Goal: Entertainment & Leisure: Consume media (video, audio)

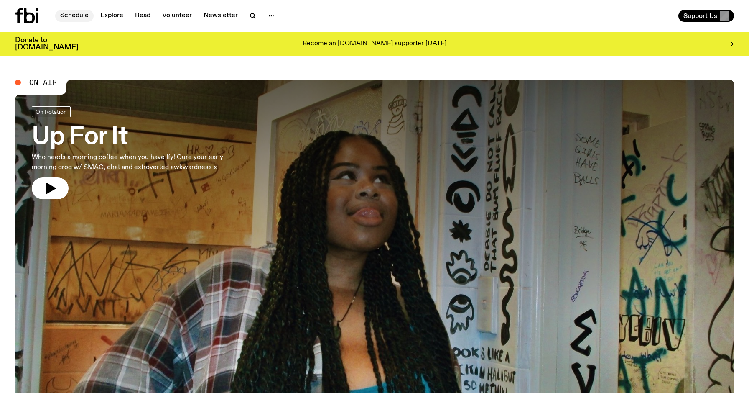
click at [73, 17] on link "Schedule" at bounding box center [74, 16] width 38 height 12
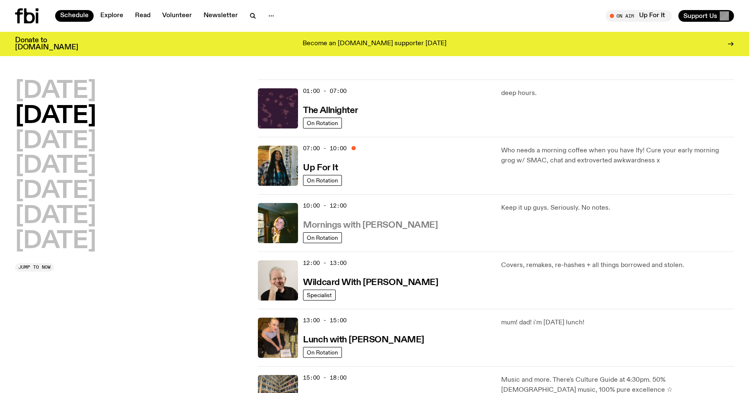
click at [374, 227] on h3 "Mornings with [PERSON_NAME]" at bounding box center [370, 225] width 135 height 9
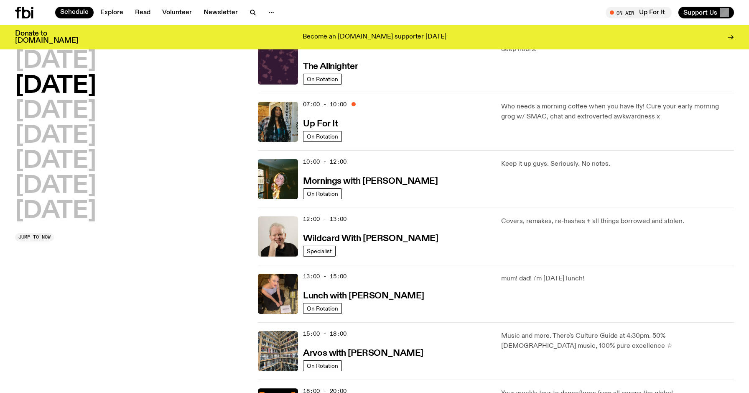
scroll to position [36, 0]
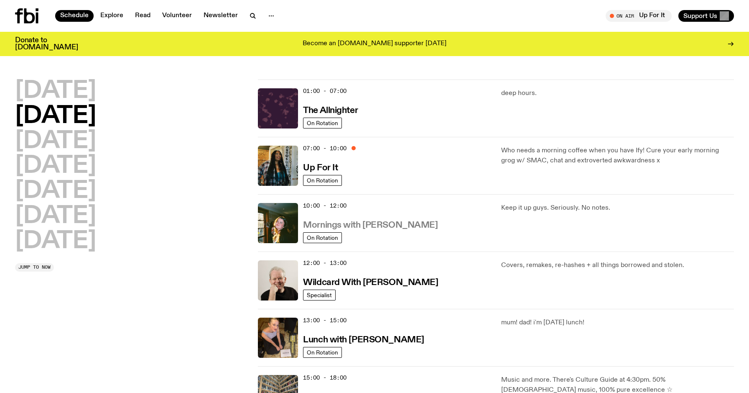
click at [373, 229] on h3 "Mornings with [PERSON_NAME]" at bounding box center [370, 225] width 135 height 9
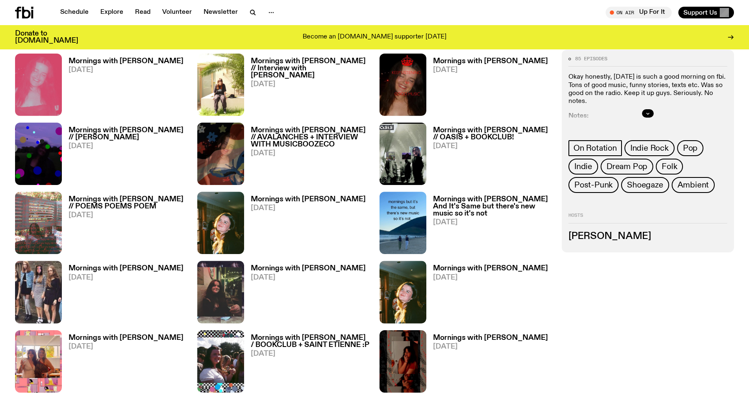
scroll to position [444, 0]
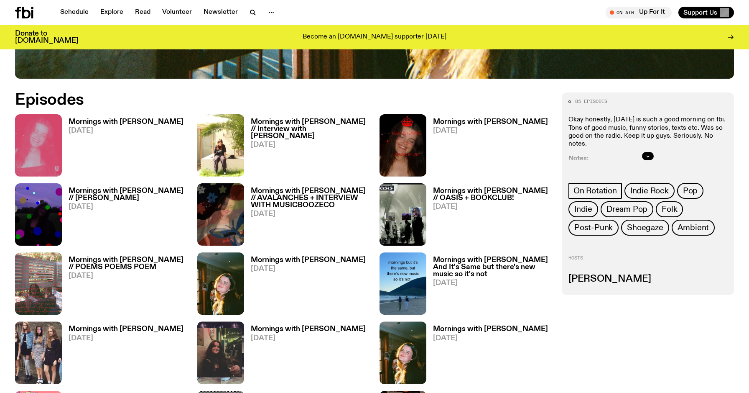
click at [140, 120] on h3 "Mornings with [PERSON_NAME]" at bounding box center [126, 121] width 115 height 7
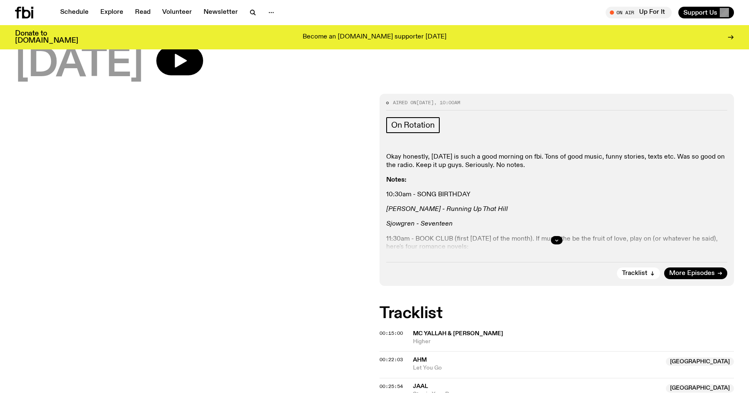
scroll to position [89, 0]
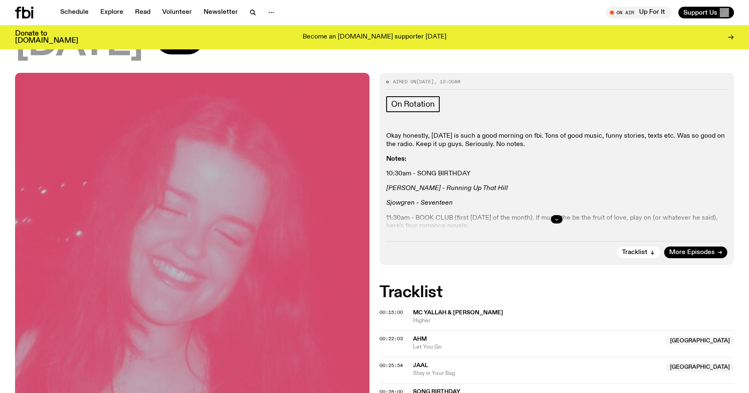
click at [554, 217] on button "button" at bounding box center [557, 219] width 12 height 8
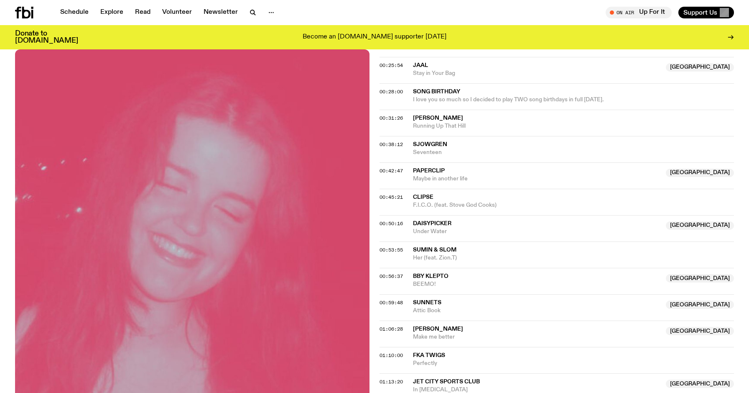
scroll to position [177, 0]
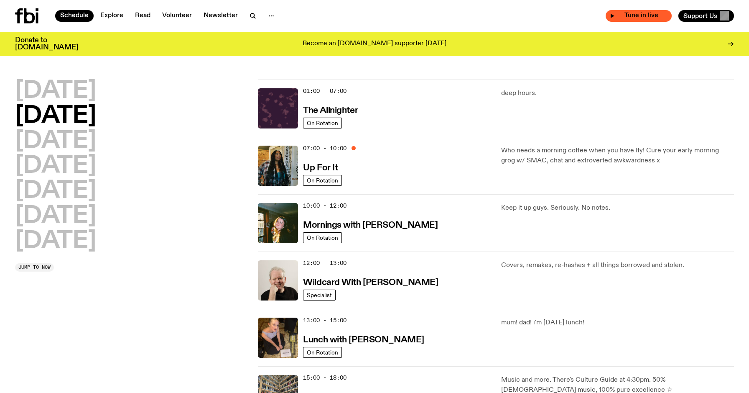
click at [641, 17] on span "Tune in live" at bounding box center [641, 16] width 53 height 6
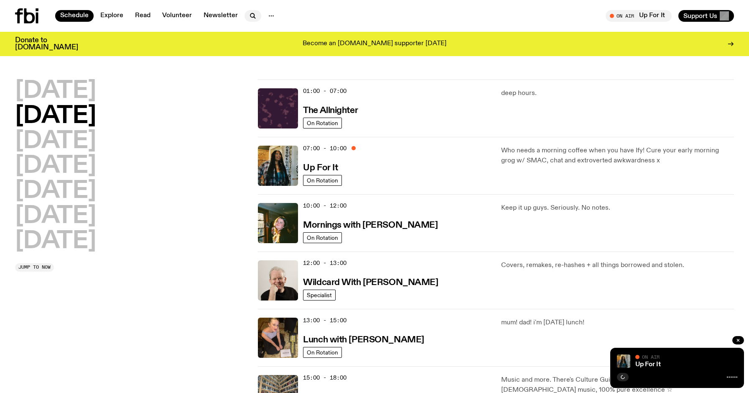
click at [250, 14] on icon "button" at bounding box center [252, 15] width 4 height 4
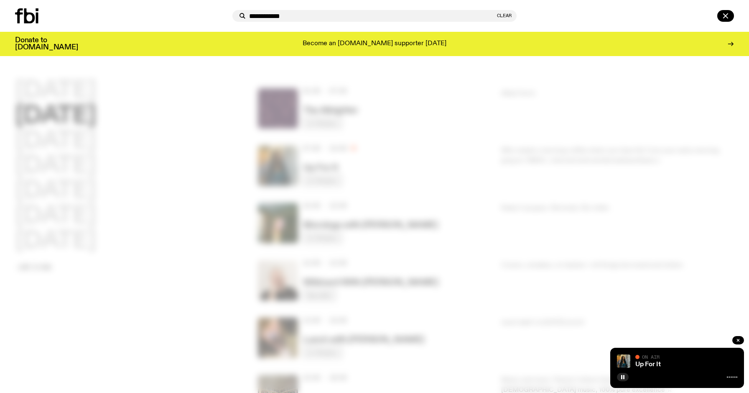
type input "**********"
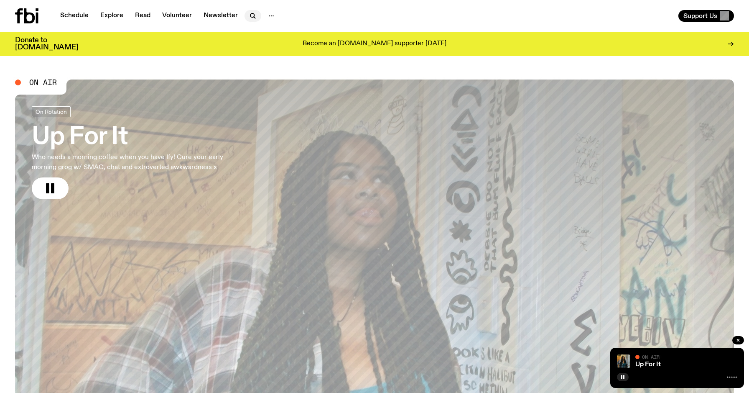
click at [253, 17] on icon "button" at bounding box center [253, 16] width 10 height 10
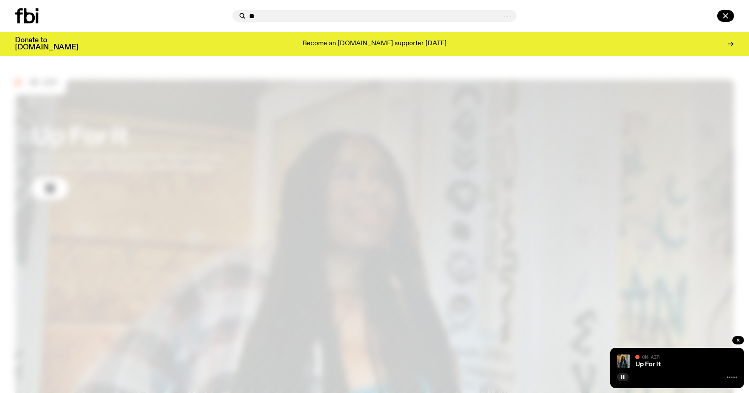
type input "*"
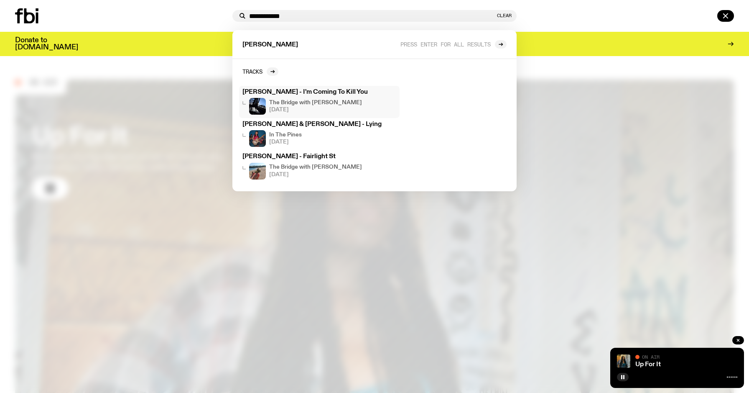
type input "**********"
click at [331, 99] on div "The Bridge with [PERSON_NAME] [DATE]" at bounding box center [315, 106] width 93 height 17
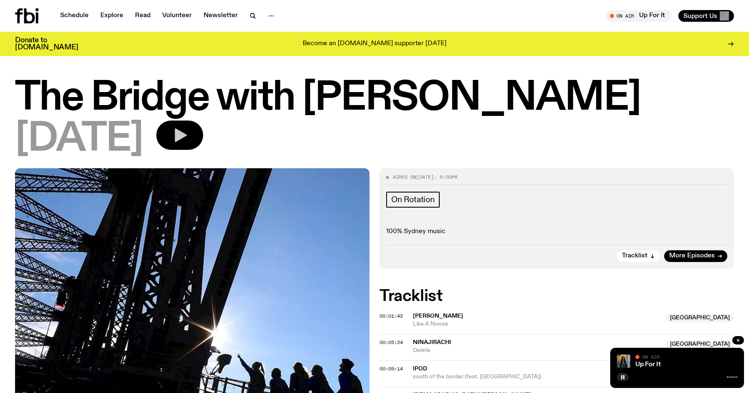
click at [187, 135] on icon "button" at bounding box center [181, 135] width 12 height 14
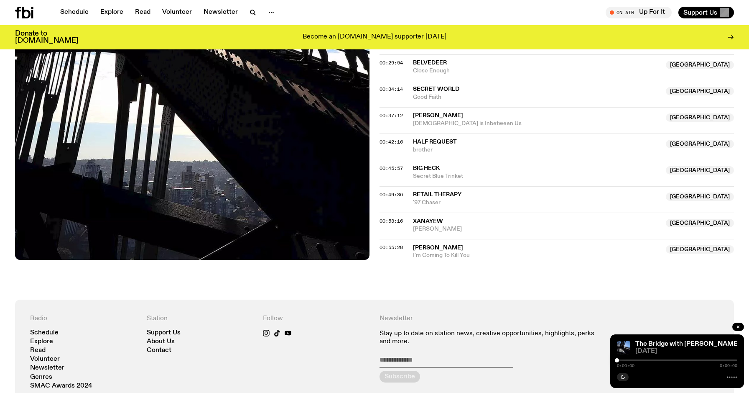
scroll to position [479, 0]
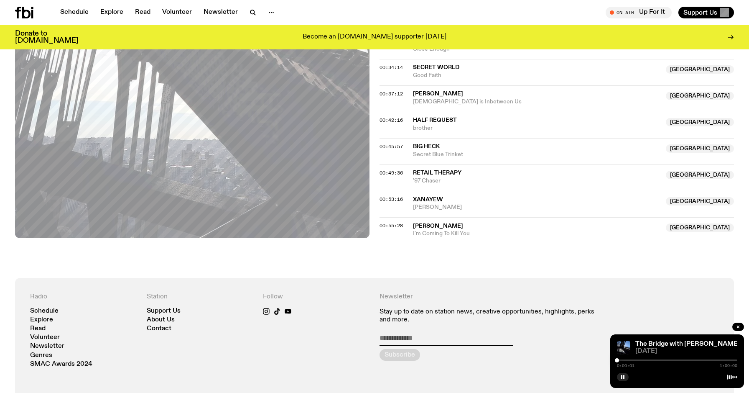
click at [711, 362] on div "0:00:01 1:00:00" at bounding box center [677, 362] width 120 height 10
click at [713, 360] on div at bounding box center [677, 360] width 120 height 2
click at [722, 360] on div at bounding box center [677, 360] width 120 height 2
click at [730, 361] on div "0:52:30 1:00:00" at bounding box center [677, 362] width 120 height 10
click at [730, 360] on div at bounding box center [677, 360] width 120 height 2
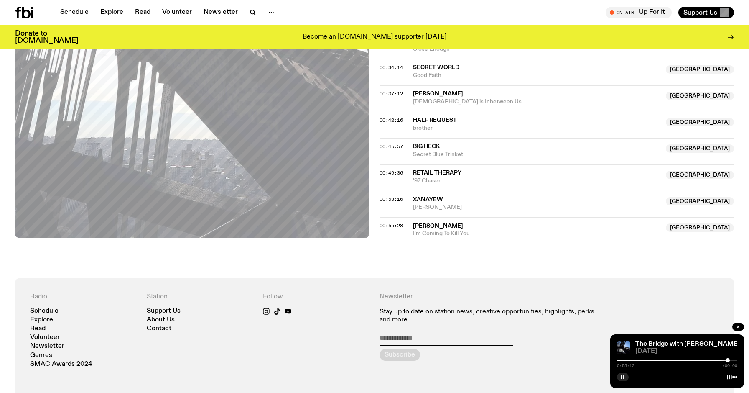
click at [727, 361] on div at bounding box center [728, 360] width 4 height 4
click at [726, 361] on div at bounding box center [726, 360] width 4 height 4
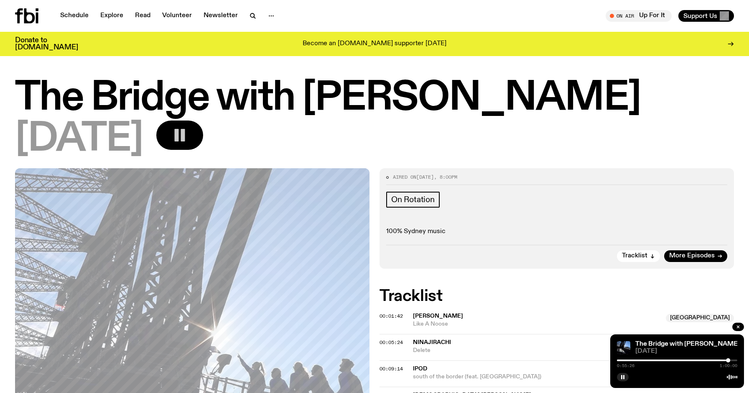
scroll to position [0, 0]
click at [624, 380] on button "button" at bounding box center [623, 377] width 12 height 8
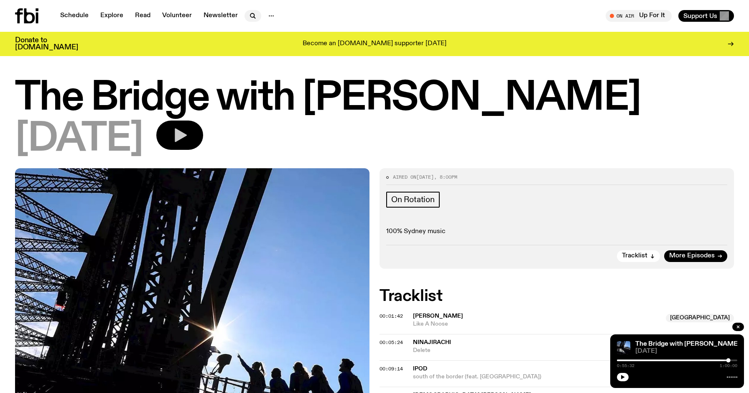
click at [250, 13] on icon "button" at bounding box center [253, 16] width 10 height 10
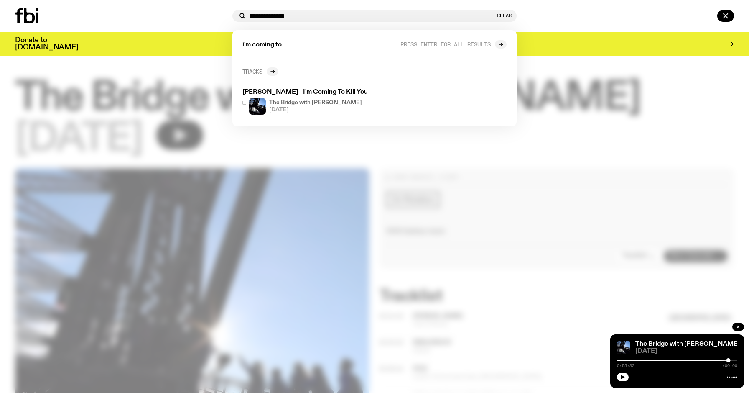
type input "**********"
click at [268, 73] on link "Tracks" at bounding box center [261, 71] width 36 height 8
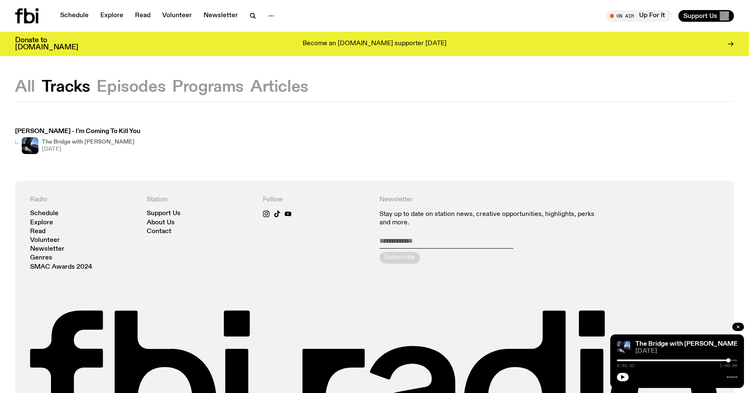
click at [110, 130] on h3 "[PERSON_NAME] - I'm Coming To Kill You" at bounding box center [77, 131] width 125 height 6
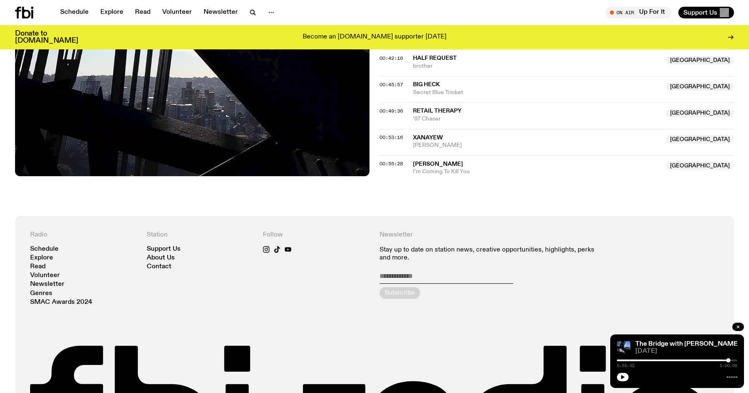
scroll to position [584, 0]
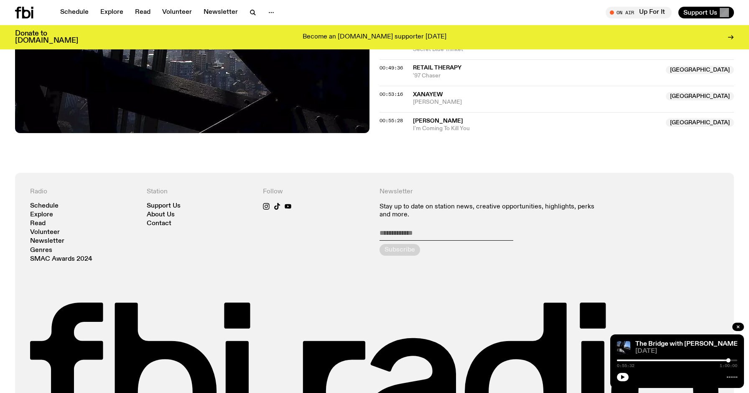
click at [451, 125] on span "I'm Coming To Kill You" at bounding box center [537, 129] width 248 height 8
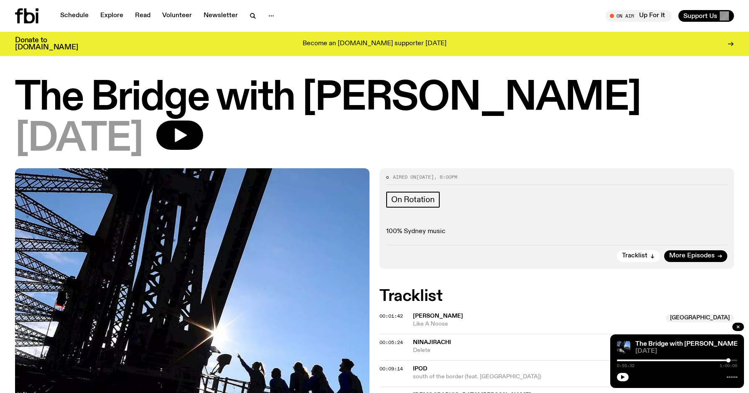
scroll to position [0, 0]
click at [648, 15] on span "Tune in live" at bounding box center [641, 16] width 53 height 6
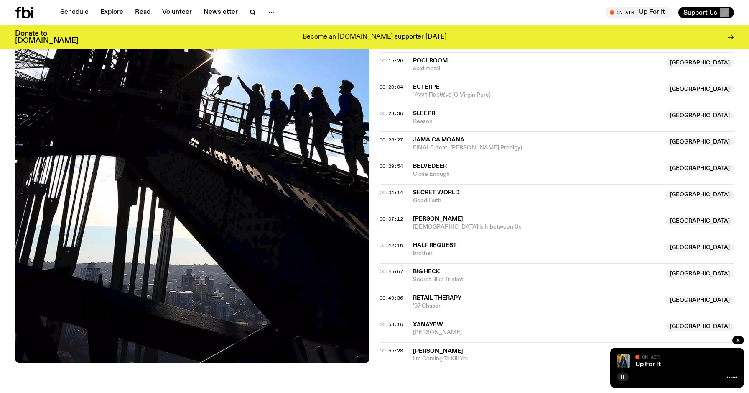
scroll to position [353, 0]
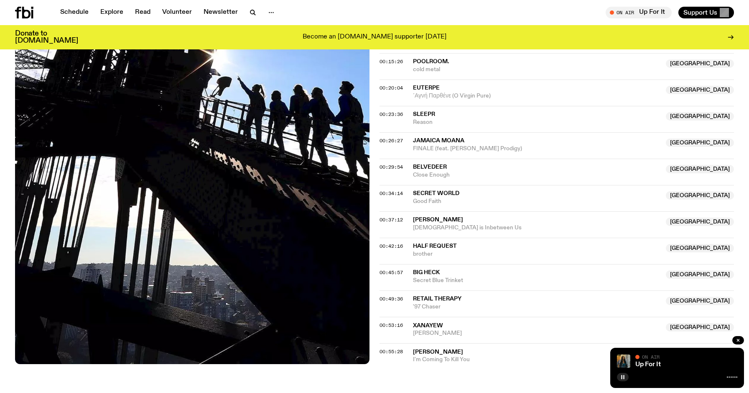
click at [625, 376] on icon "button" at bounding box center [622, 376] width 5 height 5
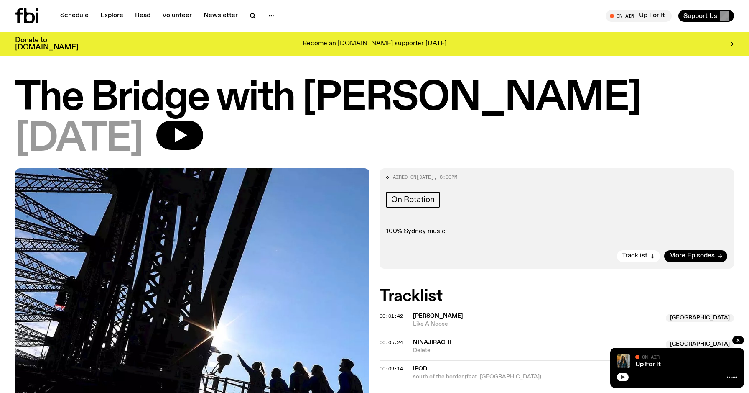
scroll to position [0, 0]
click at [622, 377] on icon "button" at bounding box center [623, 377] width 4 height 4
click at [622, 377] on rect "button" at bounding box center [621, 377] width 1 height 4
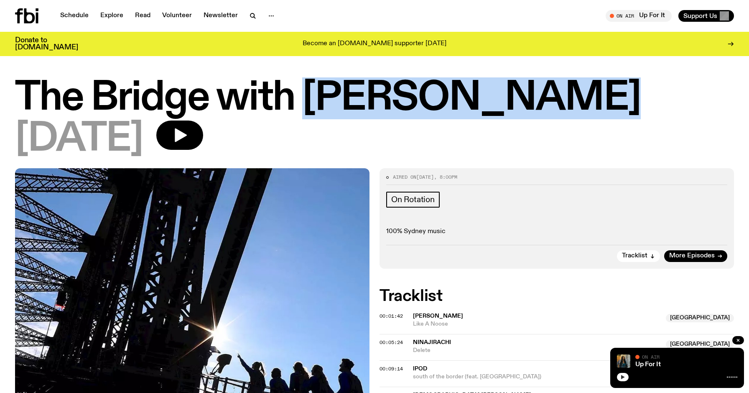
drag, startPoint x: 313, startPoint y: 89, endPoint x: 557, endPoint y: 91, distance: 244.2
click at [557, 91] on h1 "The Bridge with [PERSON_NAME]" at bounding box center [374, 98] width 719 height 38
copy h1 "[PERSON_NAME]"
click at [521, 107] on h1 "The Bridge with [PERSON_NAME]" at bounding box center [374, 98] width 719 height 38
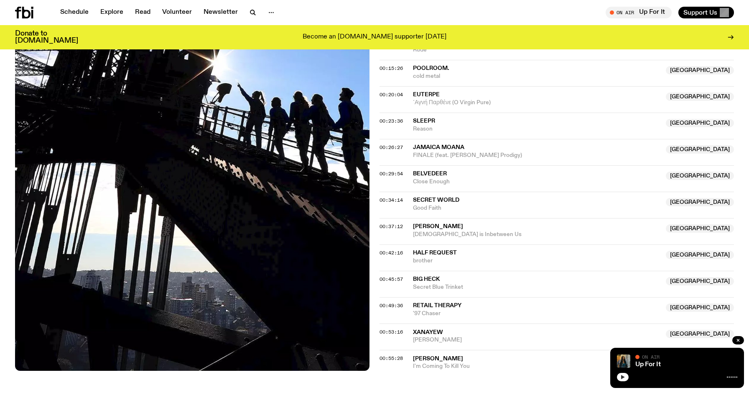
scroll to position [465, 0]
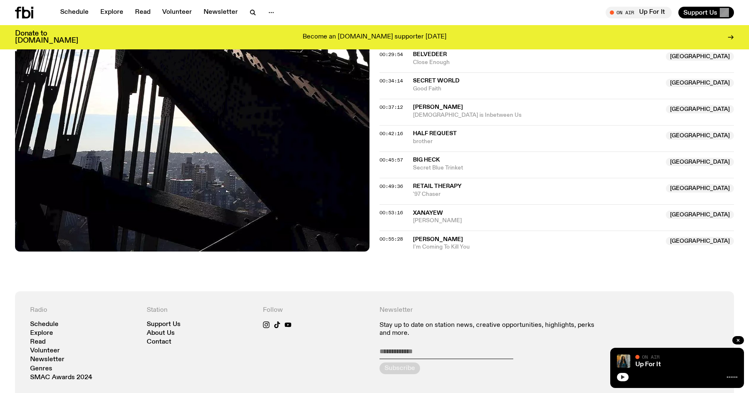
click at [407, 230] on div "00:55:28 [PERSON_NAME] NSW I'm Coming To Kill You [GEOGRAPHIC_DATA]" at bounding box center [557, 240] width 355 height 20
click at [432, 236] on span "[PERSON_NAME]" at bounding box center [438, 239] width 50 height 6
click at [398, 235] on span "00:55:28" at bounding box center [391, 238] width 23 height 7
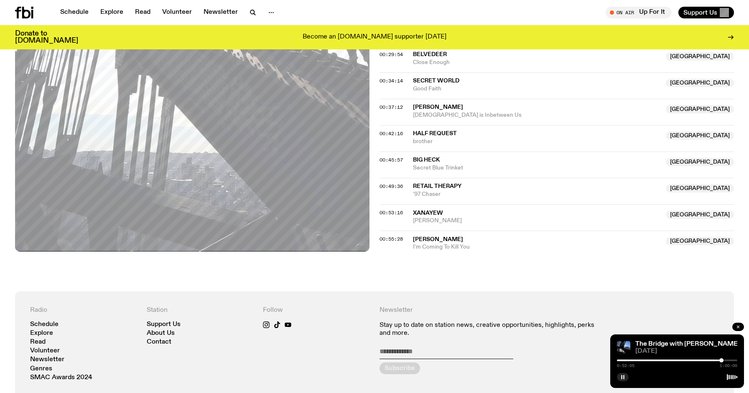
click at [740, 329] on button "button" at bounding box center [739, 326] width 12 height 8
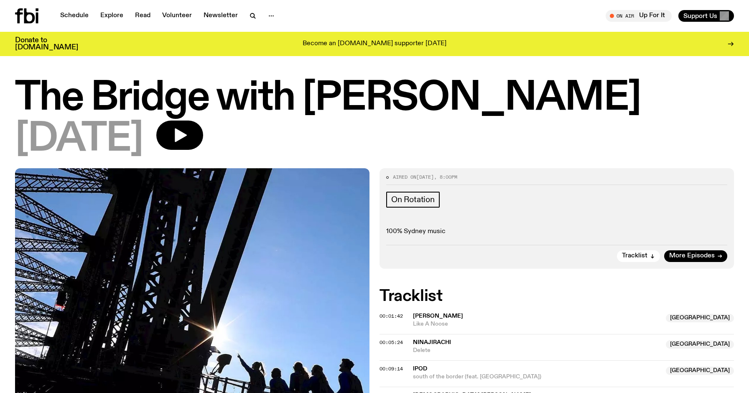
scroll to position [0, 0]
